Goal: Information Seeking & Learning: Learn about a topic

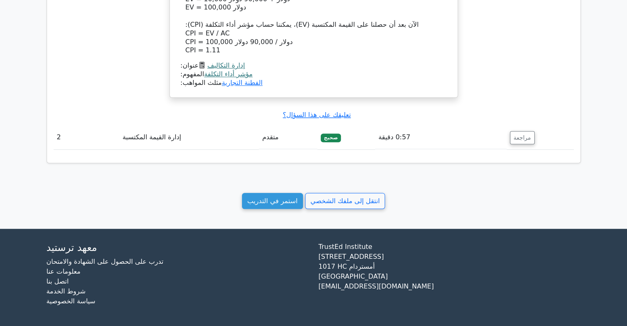
click at [275, 201] on font "استمر في التدريب" at bounding box center [272, 201] width 50 height 8
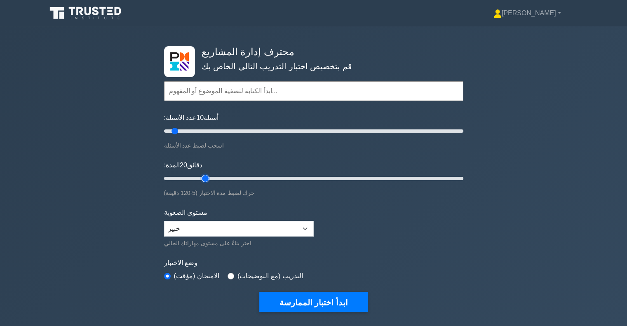
type input "20"
click at [200, 176] on input "المدة: 20 دقائق" at bounding box center [313, 179] width 299 height 10
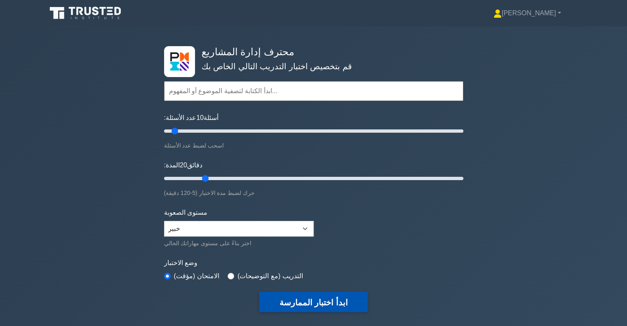
click at [303, 302] on font "ابدأ اختبار الممارسة" at bounding box center [313, 302] width 68 height 9
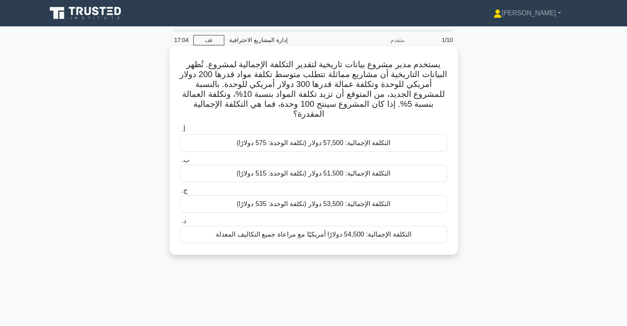
click at [284, 200] on font "التكلفة الإجمالية: 53,500 دولار (تكلفة الوحدة: 535 دولارًا)" at bounding box center [314, 203] width 154 height 7
click at [180, 193] on input "ج. التكلفة الإجمالية: 53,500 دولار (تكلفة الوحدة: 535 دولارًا)" at bounding box center [180, 190] width 0 height 5
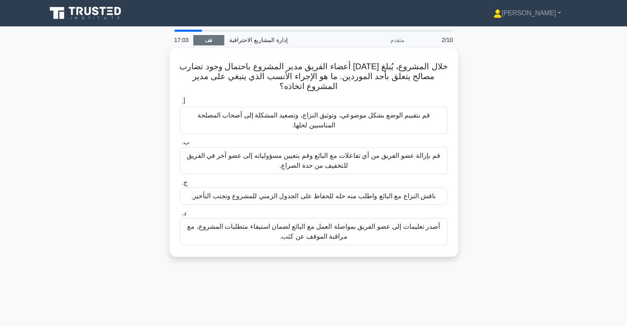
click at [202, 40] on link "قف" at bounding box center [208, 40] width 31 height 10
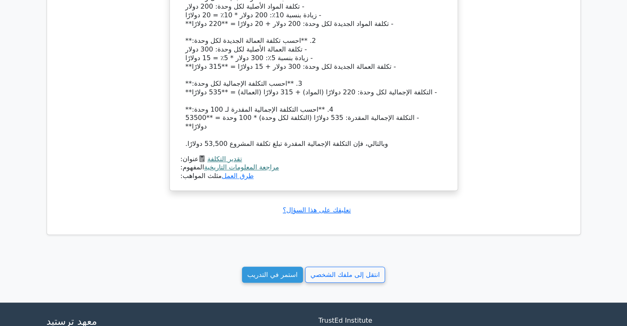
scroll to position [746, 0]
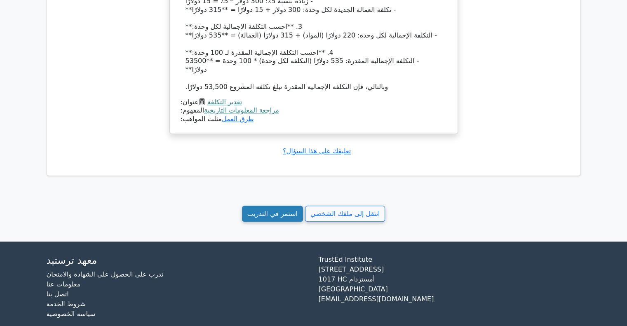
click at [290, 210] on font "استمر في التدريب" at bounding box center [272, 214] width 50 height 8
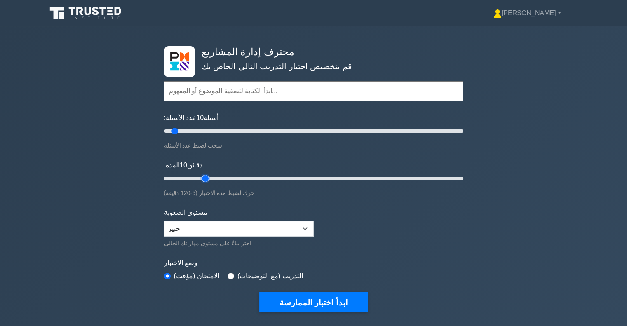
type input "20"
click at [201, 177] on input "المدة: 10 دقائق" at bounding box center [313, 179] width 299 height 10
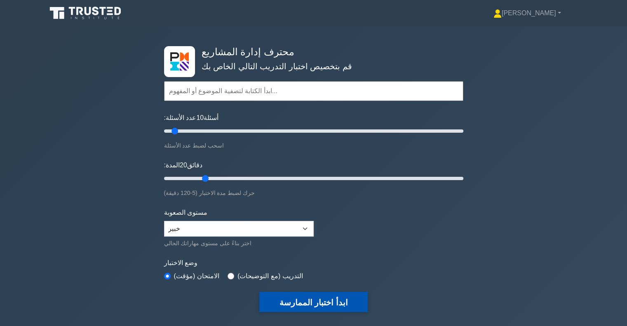
click at [306, 303] on font "ابدأ اختبار الممارسة" at bounding box center [313, 302] width 68 height 9
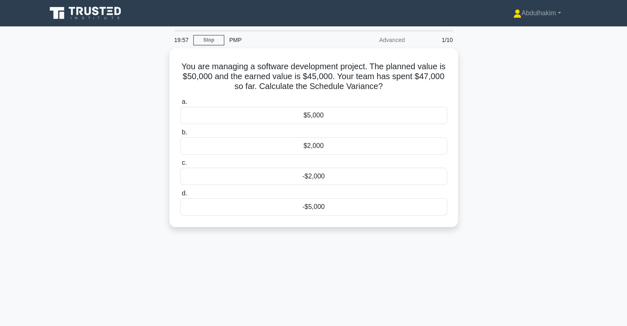
click at [492, 125] on div "You are managing a software development project. The planned value is $50,000 a…" at bounding box center [314, 142] width 544 height 189
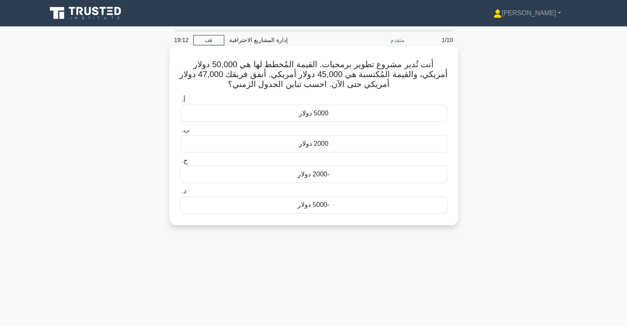
click at [335, 206] on div "-5000 دولار" at bounding box center [313, 204] width 267 height 17
click at [180, 194] on input "د. -5000 دولار" at bounding box center [180, 191] width 0 height 5
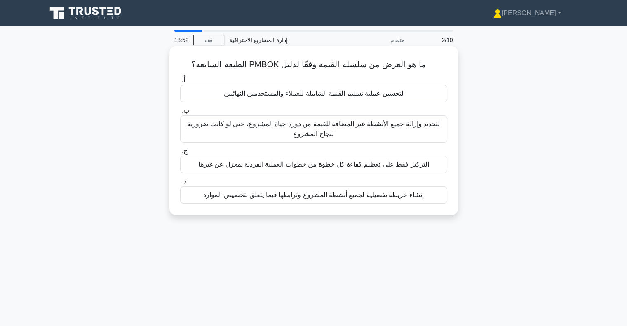
click at [332, 99] on div "لتحسين عملية تسليم القيمة الشاملة للعملاء والمستخدمين النهائيين" at bounding box center [313, 93] width 267 height 17
click at [180, 83] on input "أ. لتحسين عملية تسليم القيمة الشاملة للعملاء والمستخدمين النهائيين" at bounding box center [180, 80] width 0 height 5
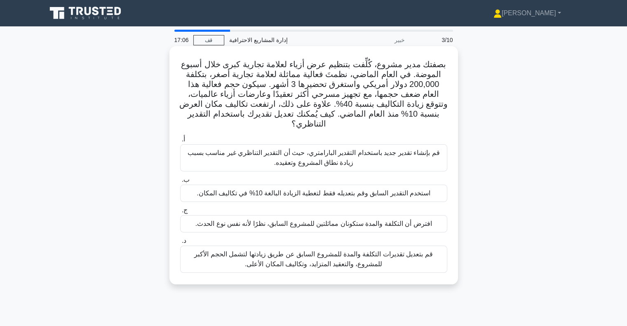
click at [341, 255] on font "قم بتعديل تقديرات التكلفة والمدة للمشروع السابق عن طريق زيادتها لتشمل الحجم الأ…" at bounding box center [313, 259] width 238 height 17
click at [180, 244] on input "د. قم بتعديل تقديرات التكلفة والمدة للمشروع السابق عن طريق زيادتها لتشمل الحجم …" at bounding box center [180, 240] width 0 height 5
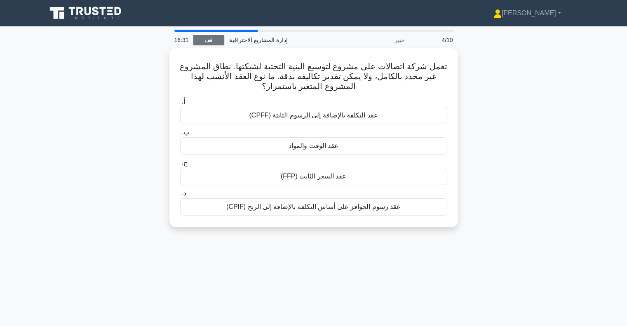
click at [210, 43] on font "قف" at bounding box center [208, 41] width 7 height 6
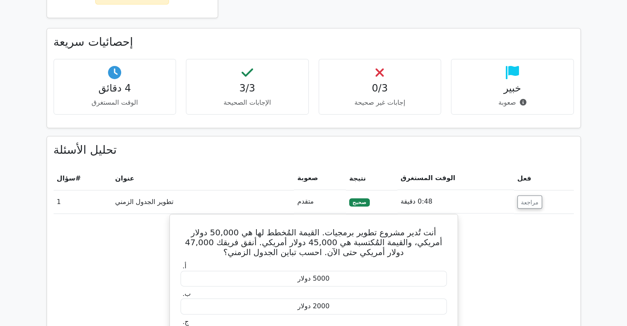
scroll to position [371, 0]
